Goal: Transaction & Acquisition: Download file/media

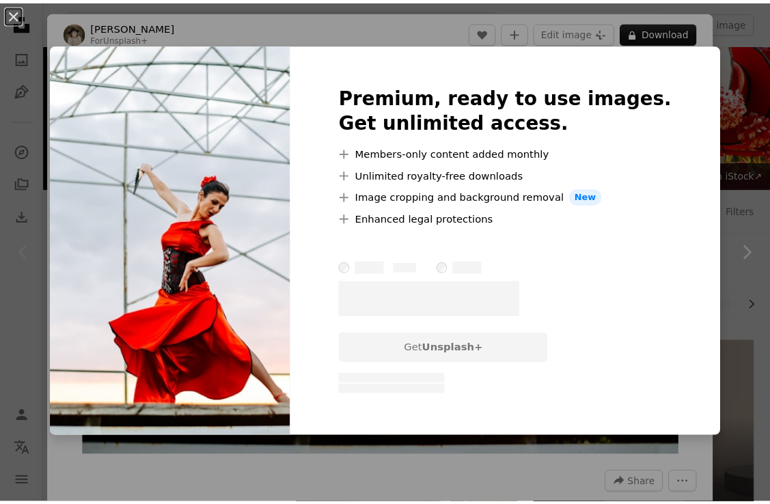
scroll to position [205, 0]
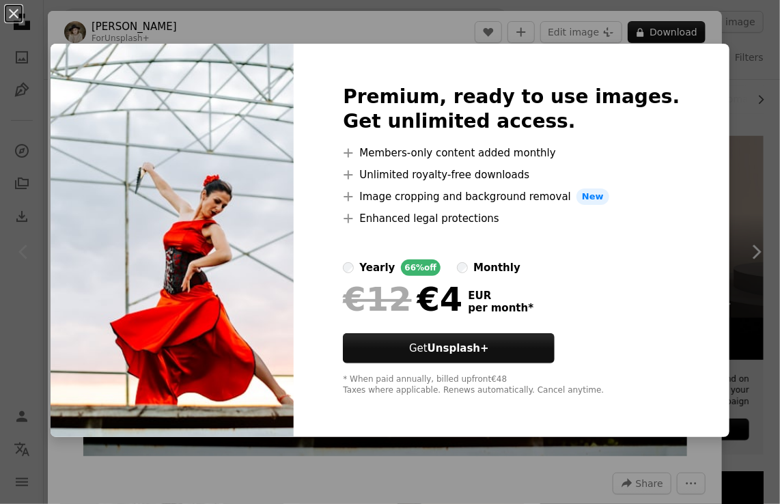
click at [647, 417] on div "Premium, ready to use images. Get unlimited access. A plus sign Members-only co…" at bounding box center [511, 241] width 435 height 394
click at [672, 32] on div "An X shape Premium, ready to use images. Get unlimited access. A plus sign Memb…" at bounding box center [390, 252] width 780 height 504
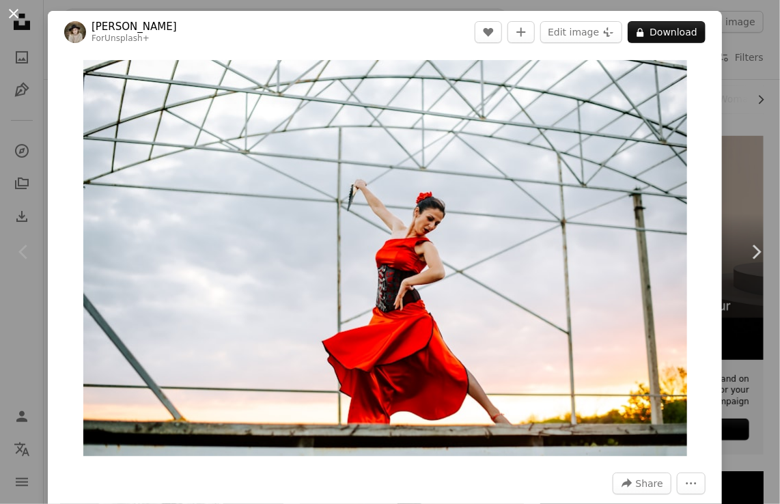
click at [15, 15] on button "An X shape" at bounding box center [13, 13] width 16 height 16
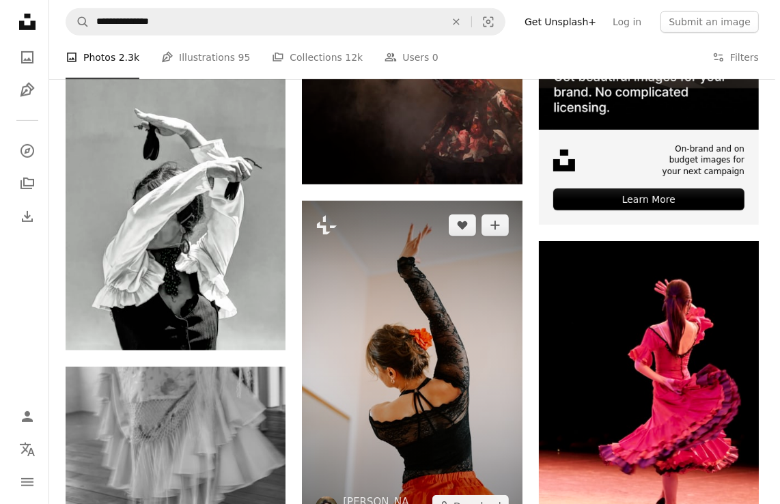
scroll to position [410, 0]
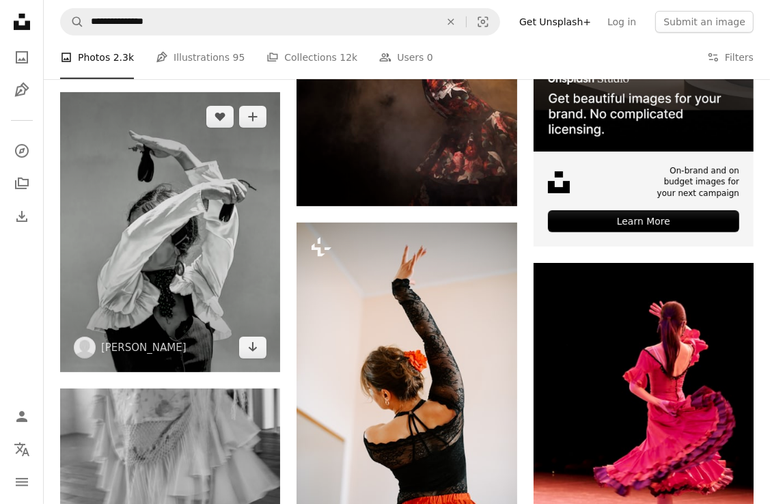
click at [167, 271] on img at bounding box center [170, 232] width 220 height 280
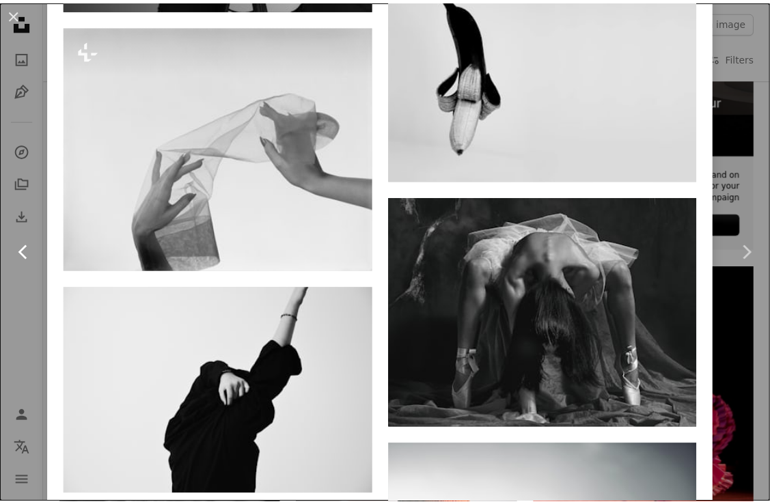
scroll to position [1162, 0]
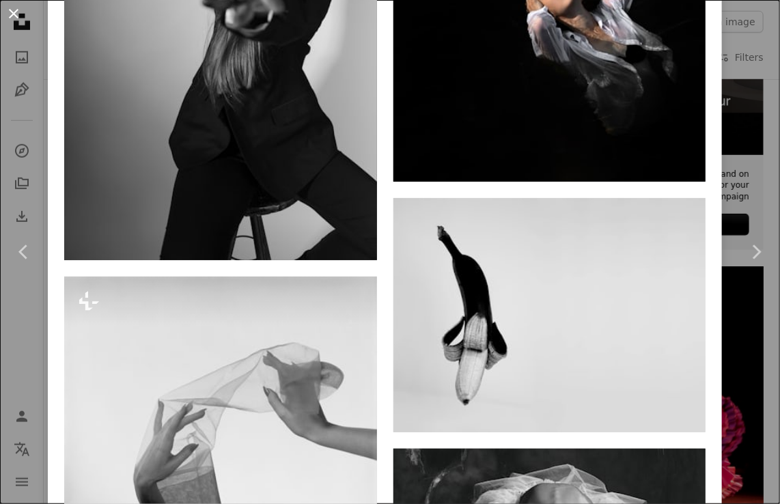
click at [17, 14] on button "An X shape" at bounding box center [13, 13] width 16 height 16
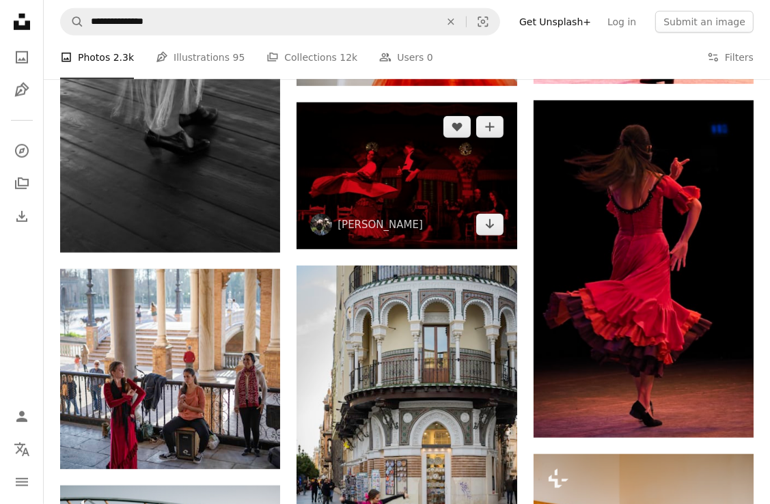
scroll to position [888, 0]
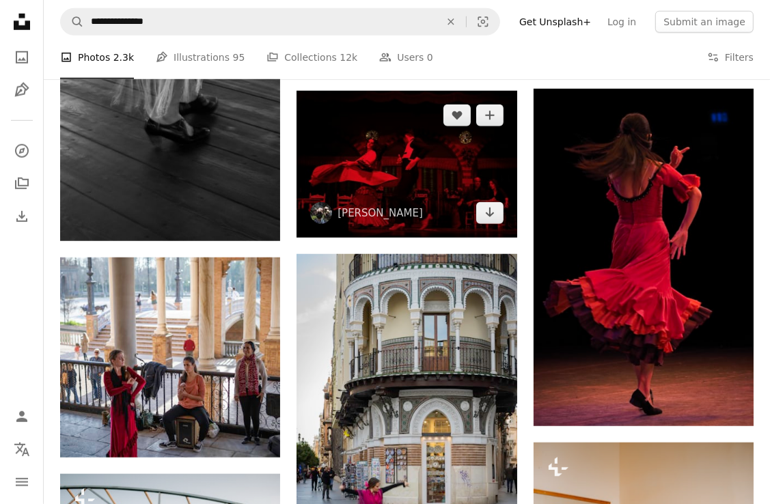
click at [393, 173] on img at bounding box center [407, 164] width 220 height 147
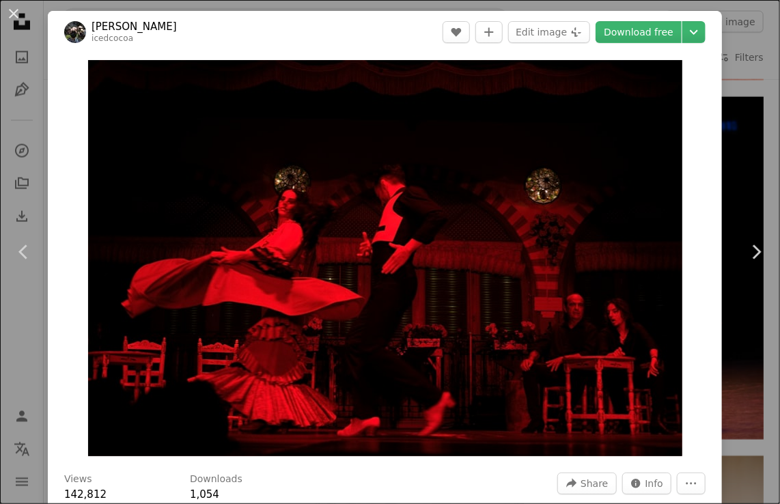
click at [13, 10] on button "An X shape" at bounding box center [13, 13] width 16 height 16
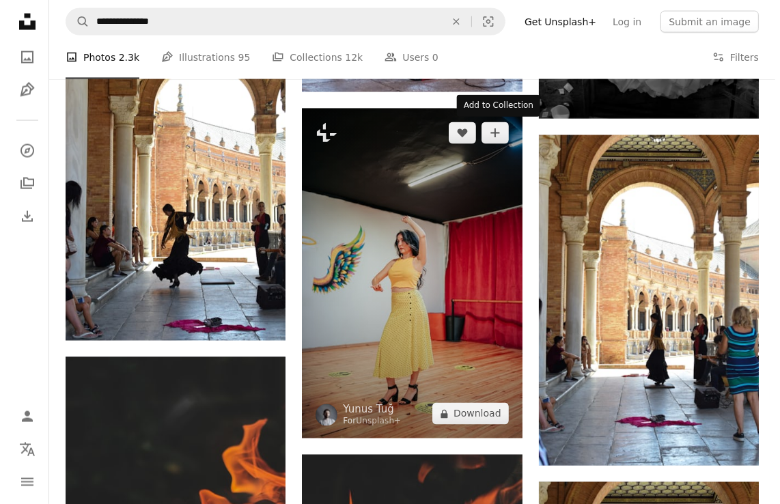
scroll to position [1708, 0]
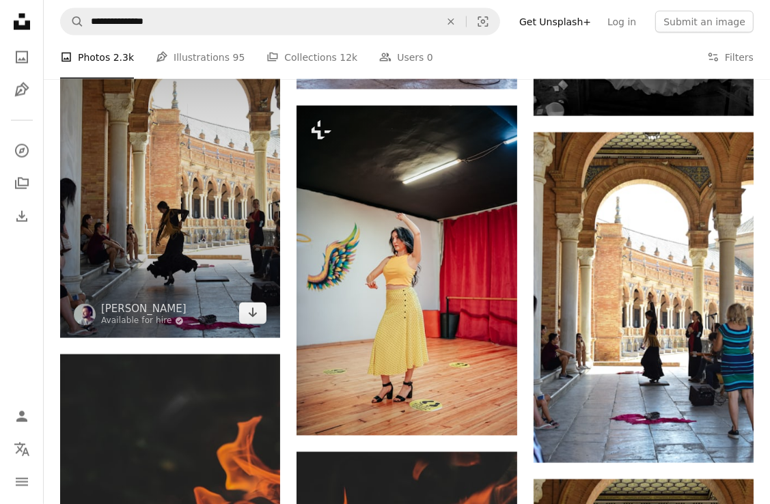
click at [209, 256] on img at bounding box center [170, 173] width 220 height 330
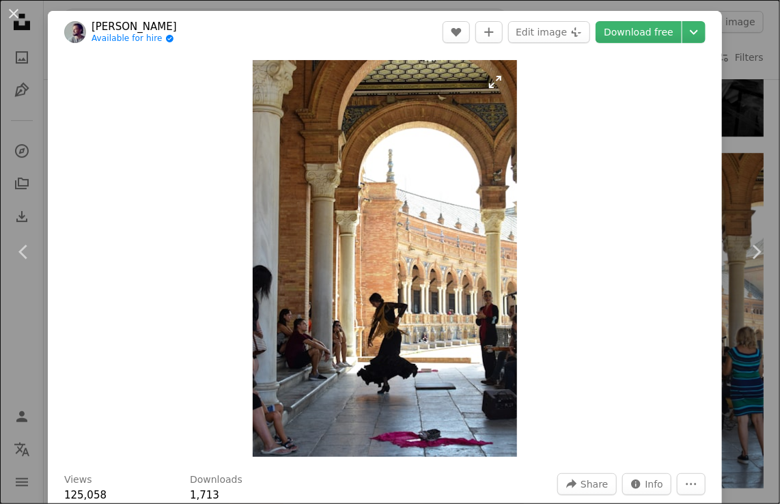
click at [359, 294] on img "Zoom in on this image" at bounding box center [385, 258] width 264 height 397
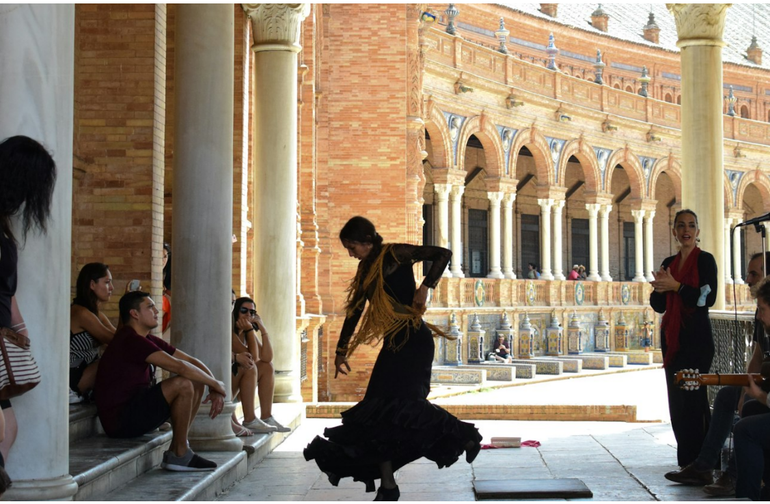
scroll to position [524, 0]
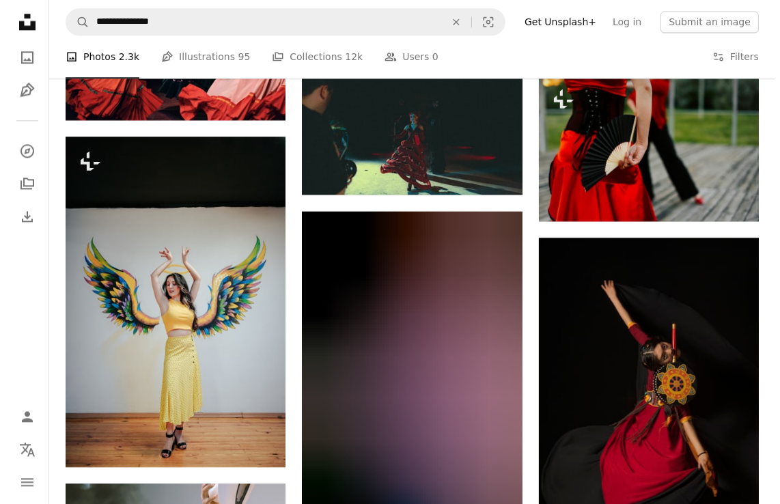
scroll to position [2460, 0]
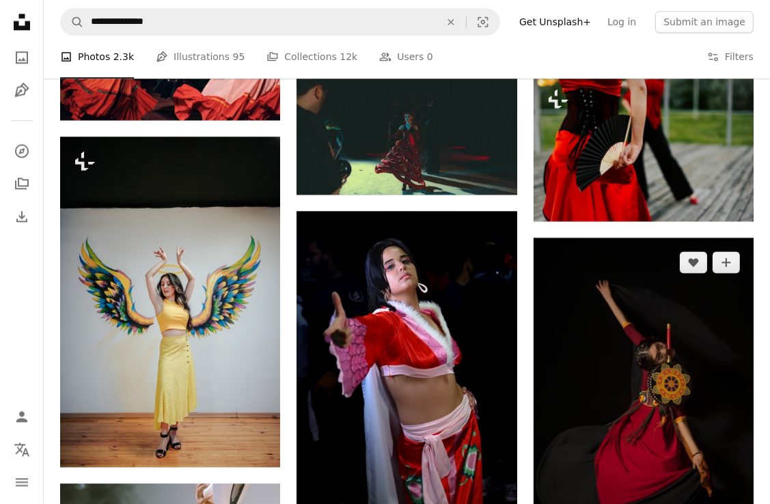
click at [604, 376] on img at bounding box center [644, 403] width 220 height 331
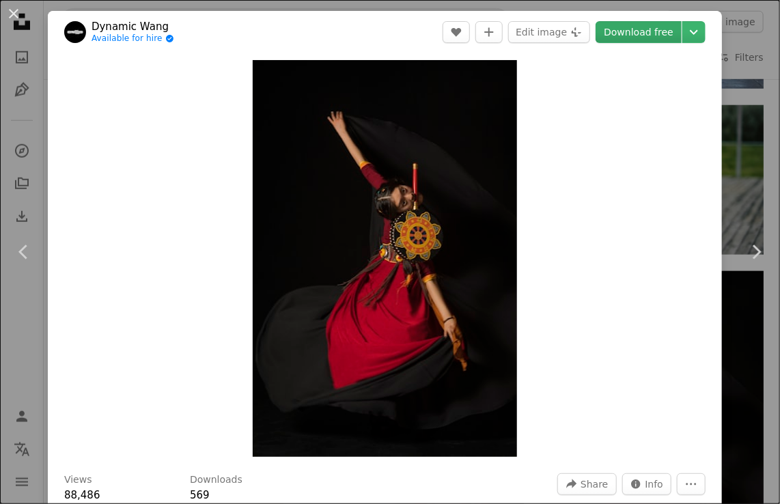
click at [645, 33] on link "Download free" at bounding box center [639, 32] width 86 height 22
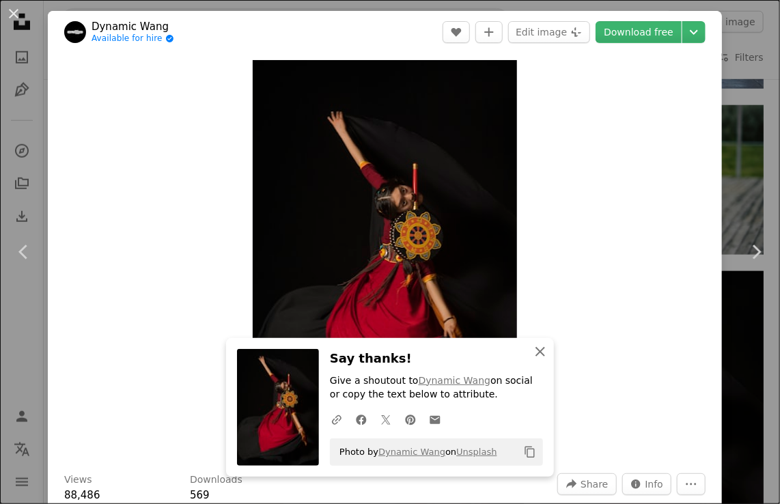
click at [536, 355] on icon "An X shape" at bounding box center [540, 352] width 16 height 16
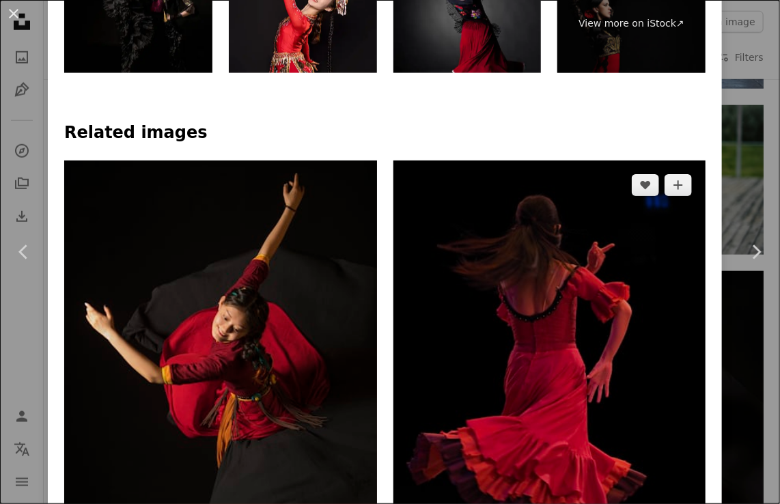
scroll to position [752, 0]
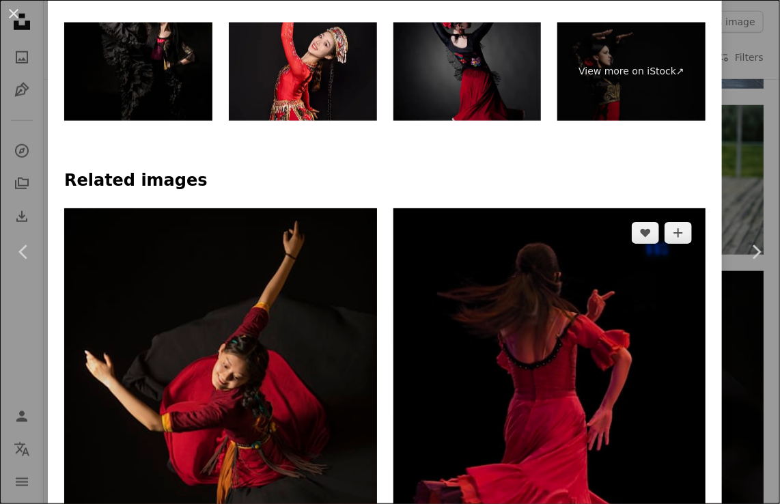
click at [547, 359] on img at bounding box center [550, 447] width 313 height 479
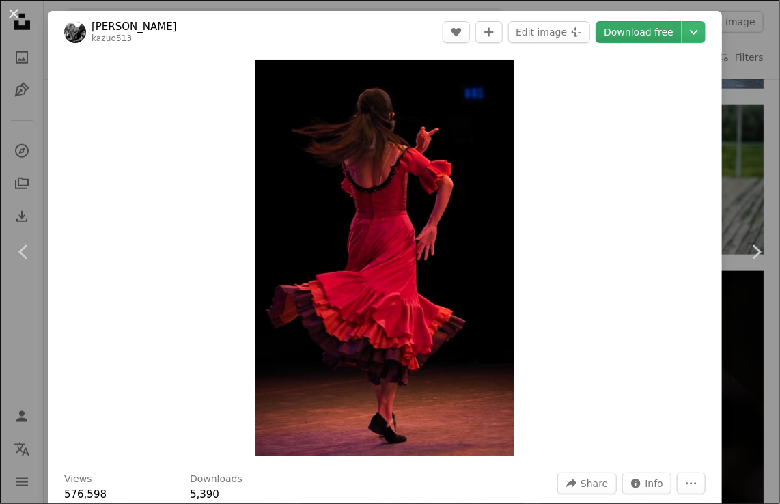
click at [605, 29] on link "Download free" at bounding box center [639, 32] width 86 height 22
